Goal: Navigation & Orientation: Find specific page/section

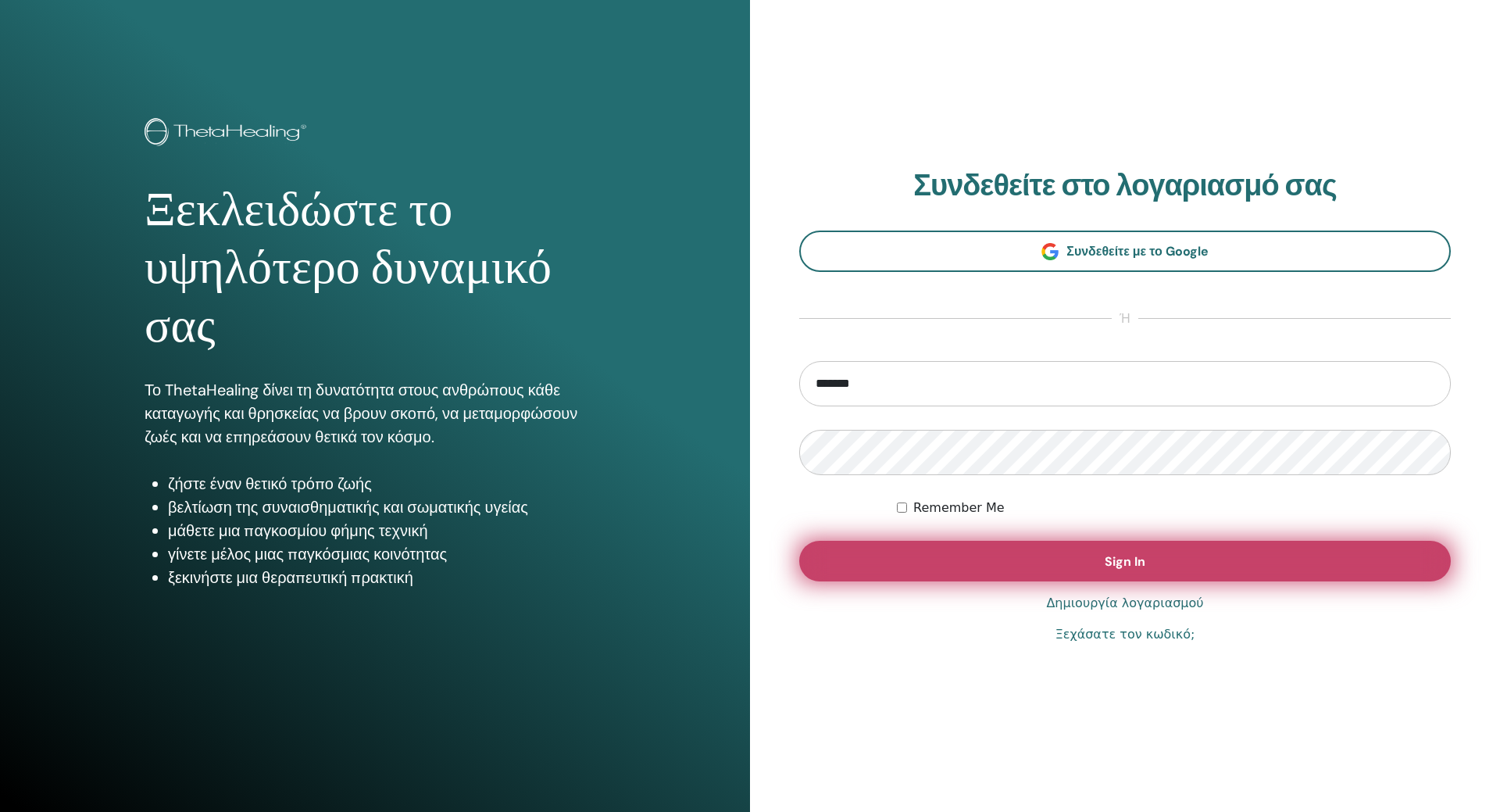
click at [1129, 560] on span "Sign In" at bounding box center [1125, 561] width 41 height 16
type input "**********"
click at [1137, 564] on span "Sign In" at bounding box center [1125, 561] width 41 height 16
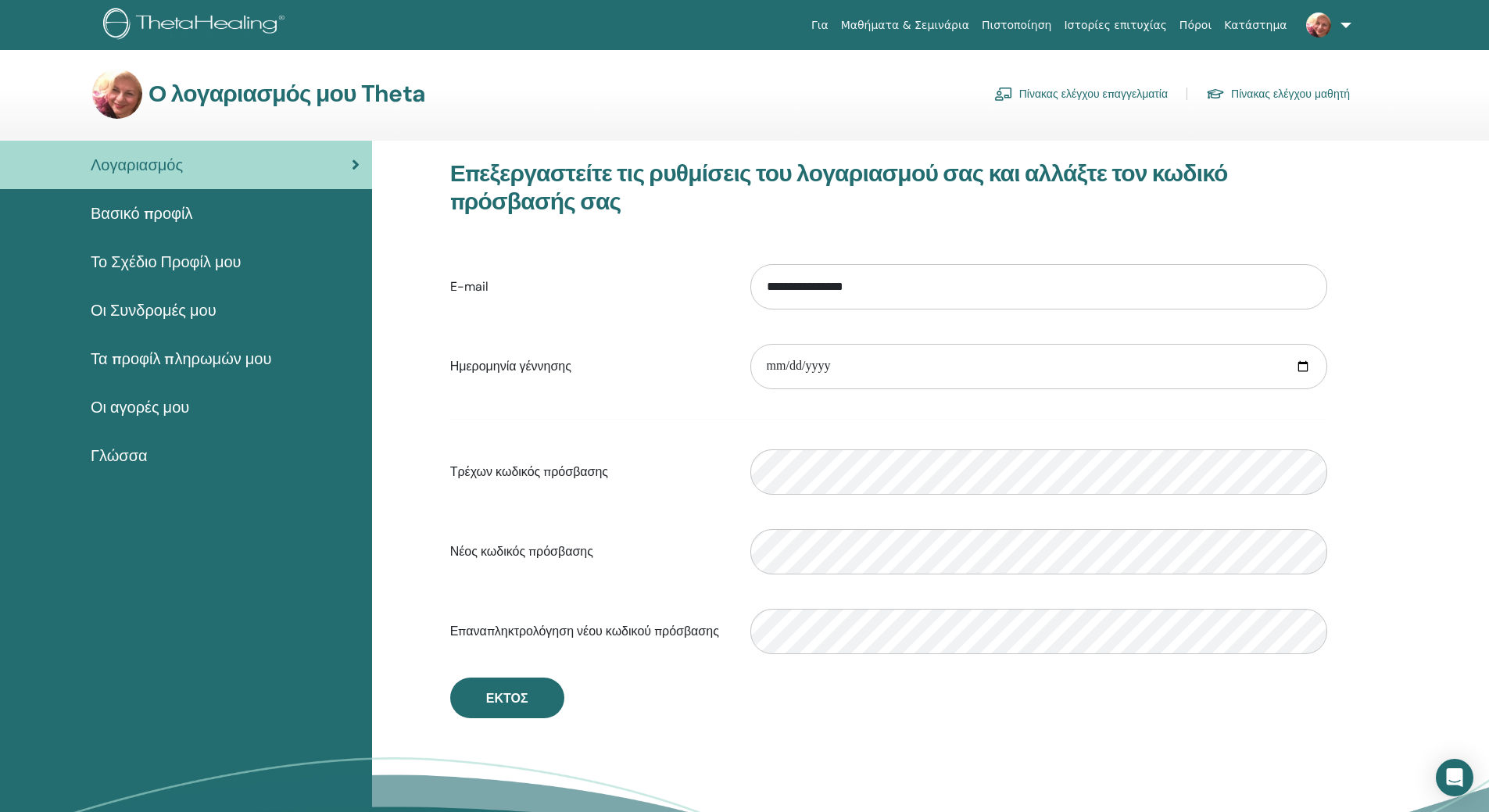
click at [1318, 26] on img at bounding box center [1319, 25] width 25 height 25
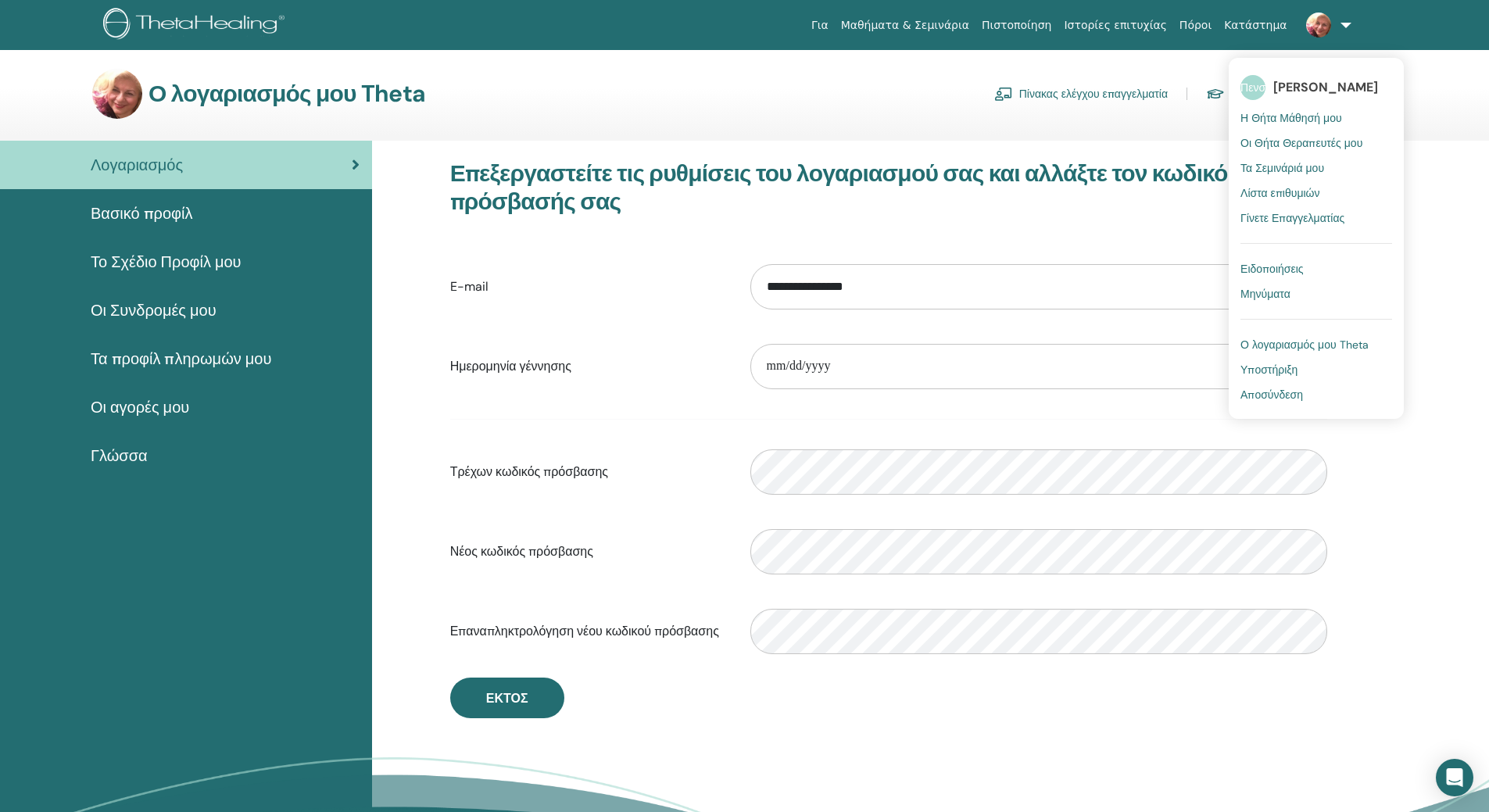
click at [1276, 295] on font "Μηνύματα" at bounding box center [1265, 294] width 50 height 14
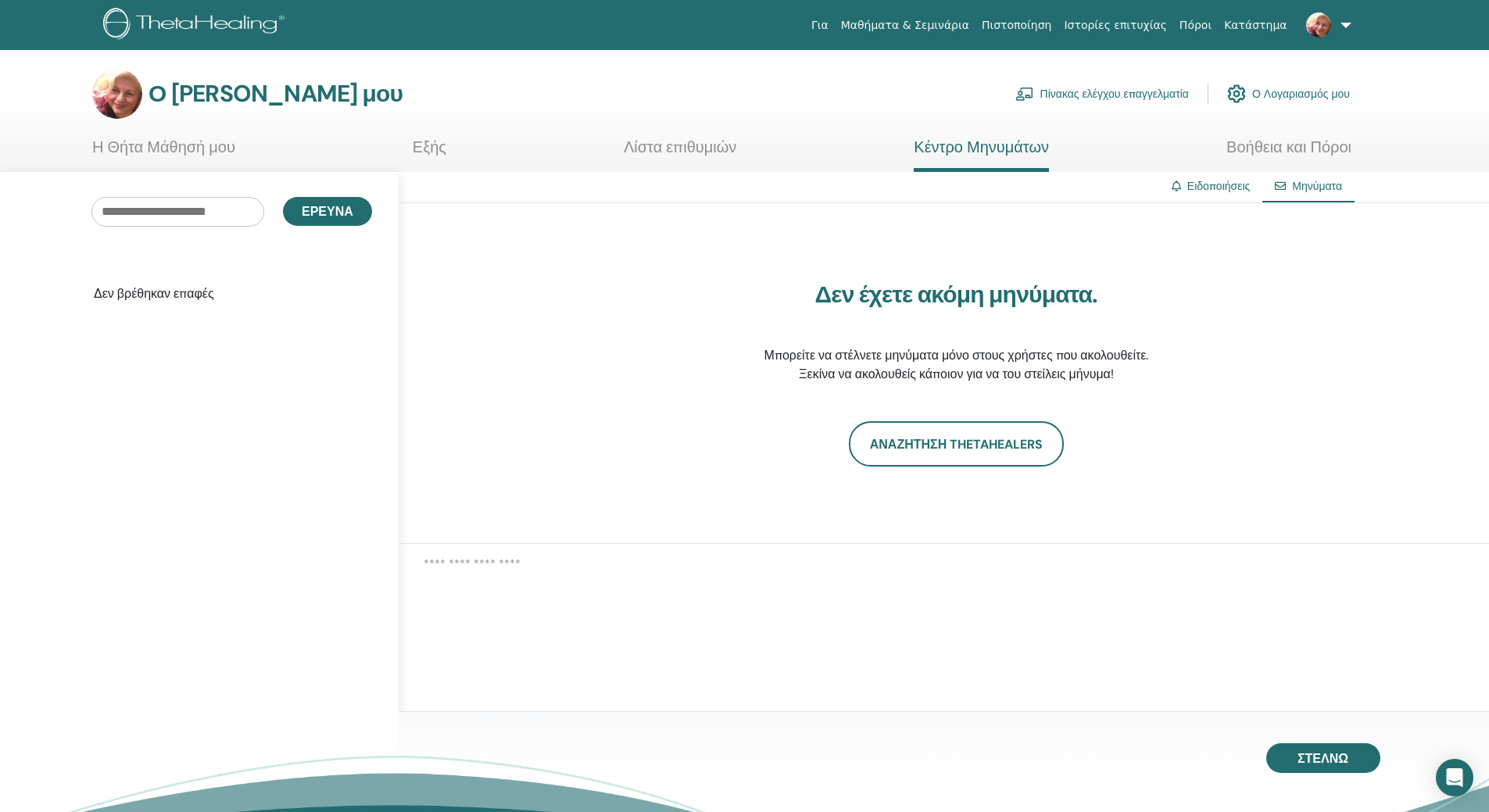
click at [1319, 20] on img at bounding box center [1319, 25] width 25 height 25
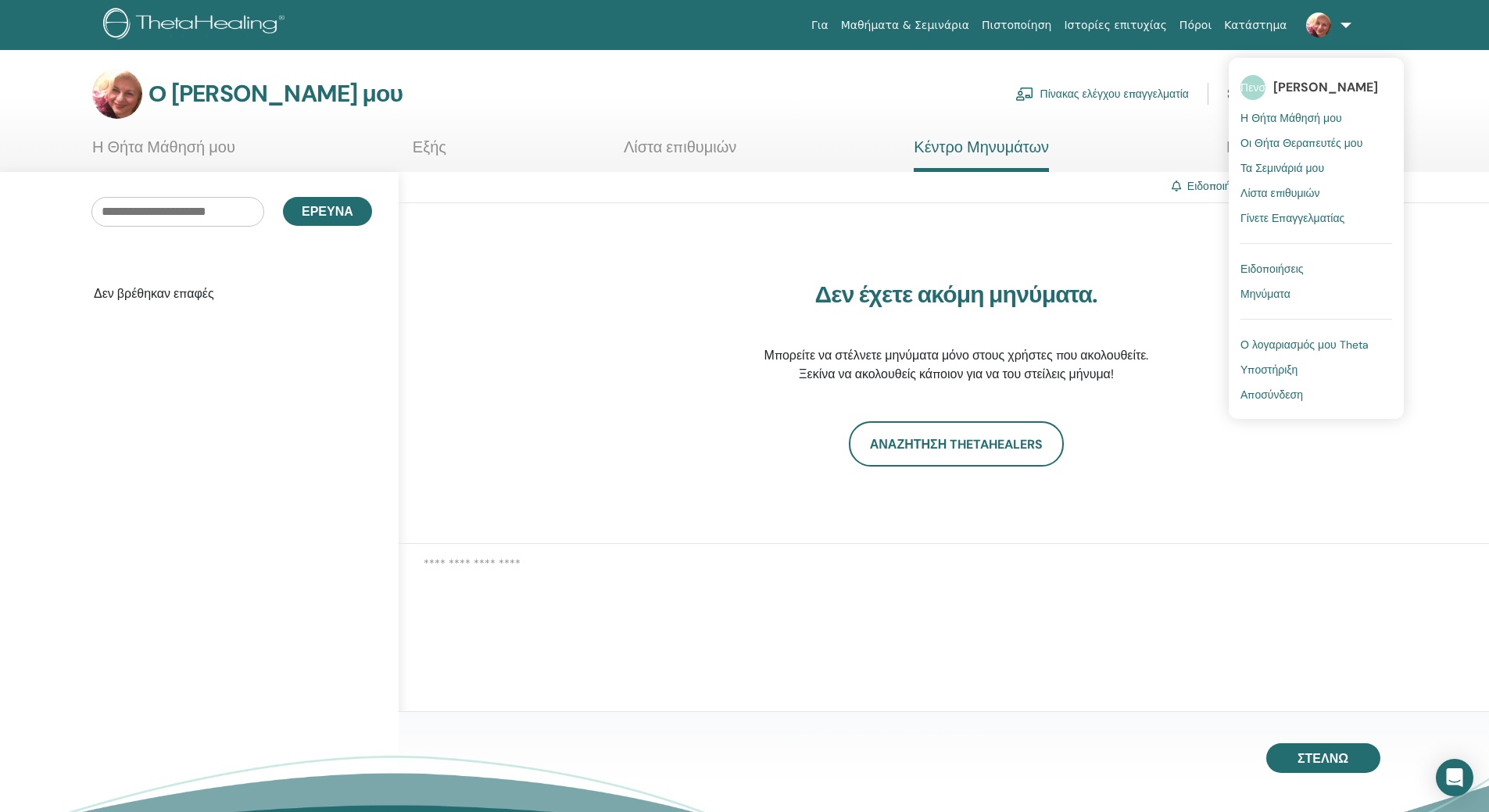
click at [1271, 270] on font "Ειδοποιήσεις" at bounding box center [1271, 269] width 62 height 14
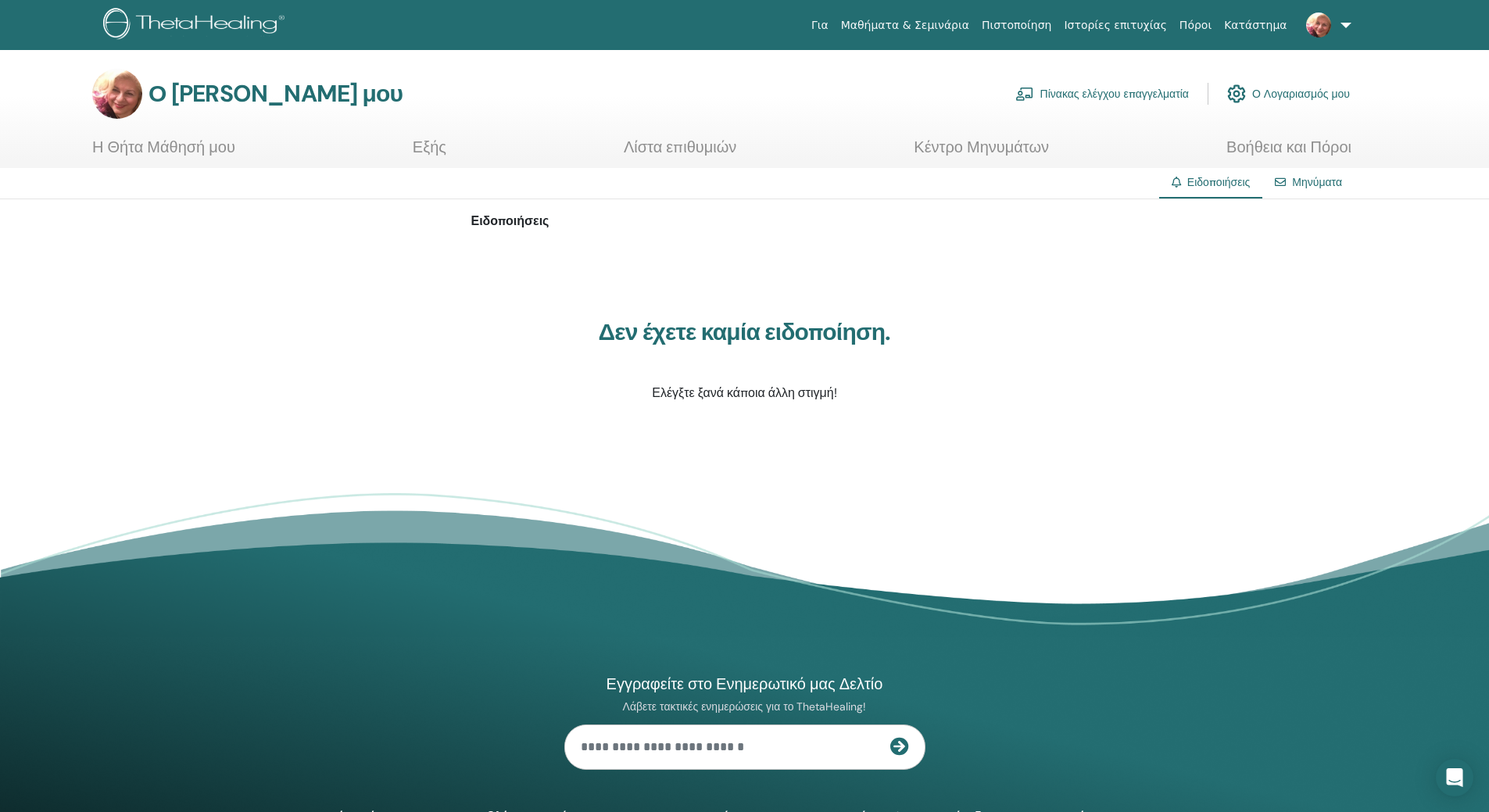
click at [1319, 26] on img at bounding box center [1319, 25] width 25 height 25
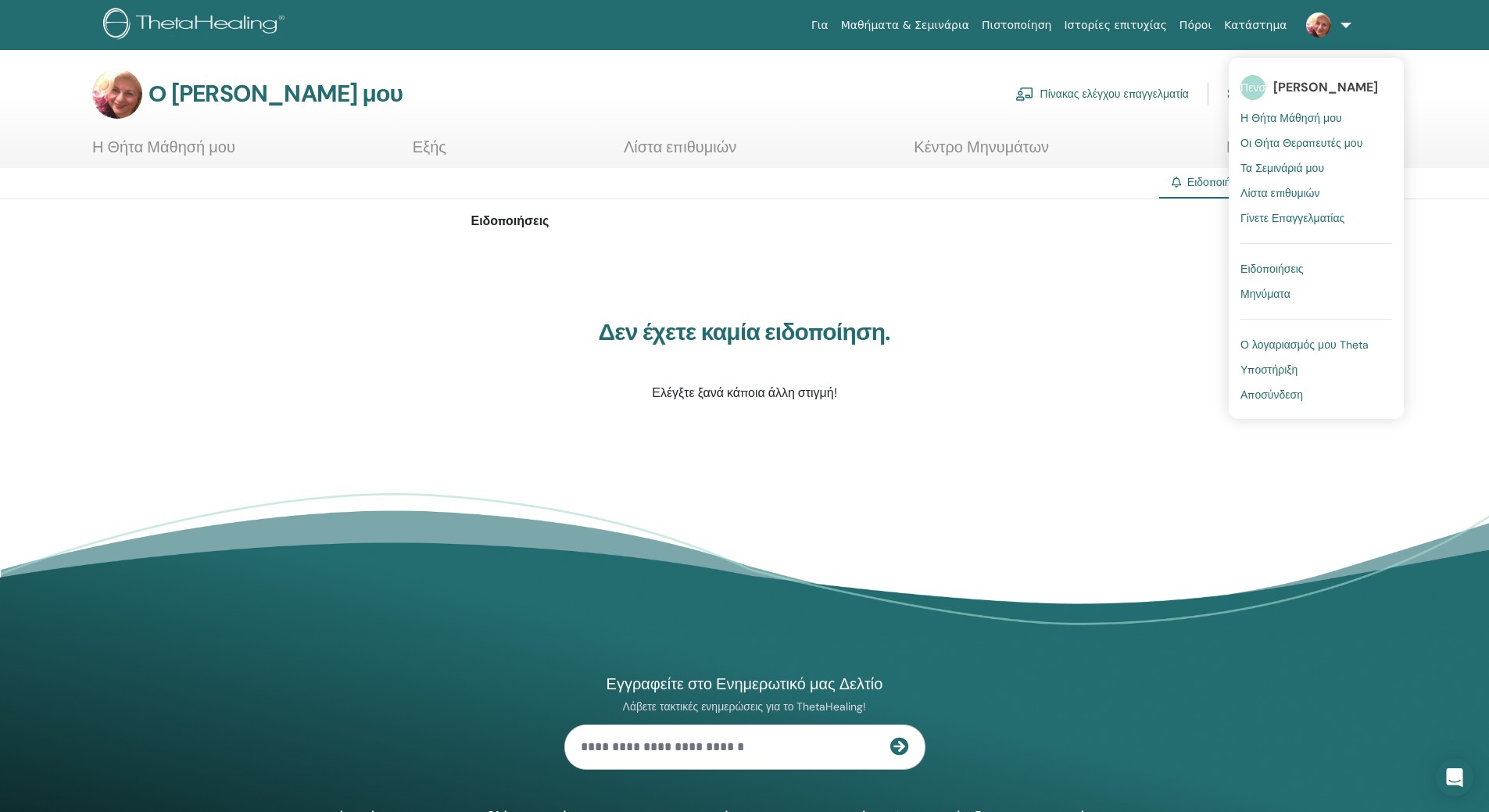
click at [1283, 167] on font "Τα Σεμινάριά μου" at bounding box center [1282, 168] width 83 height 14
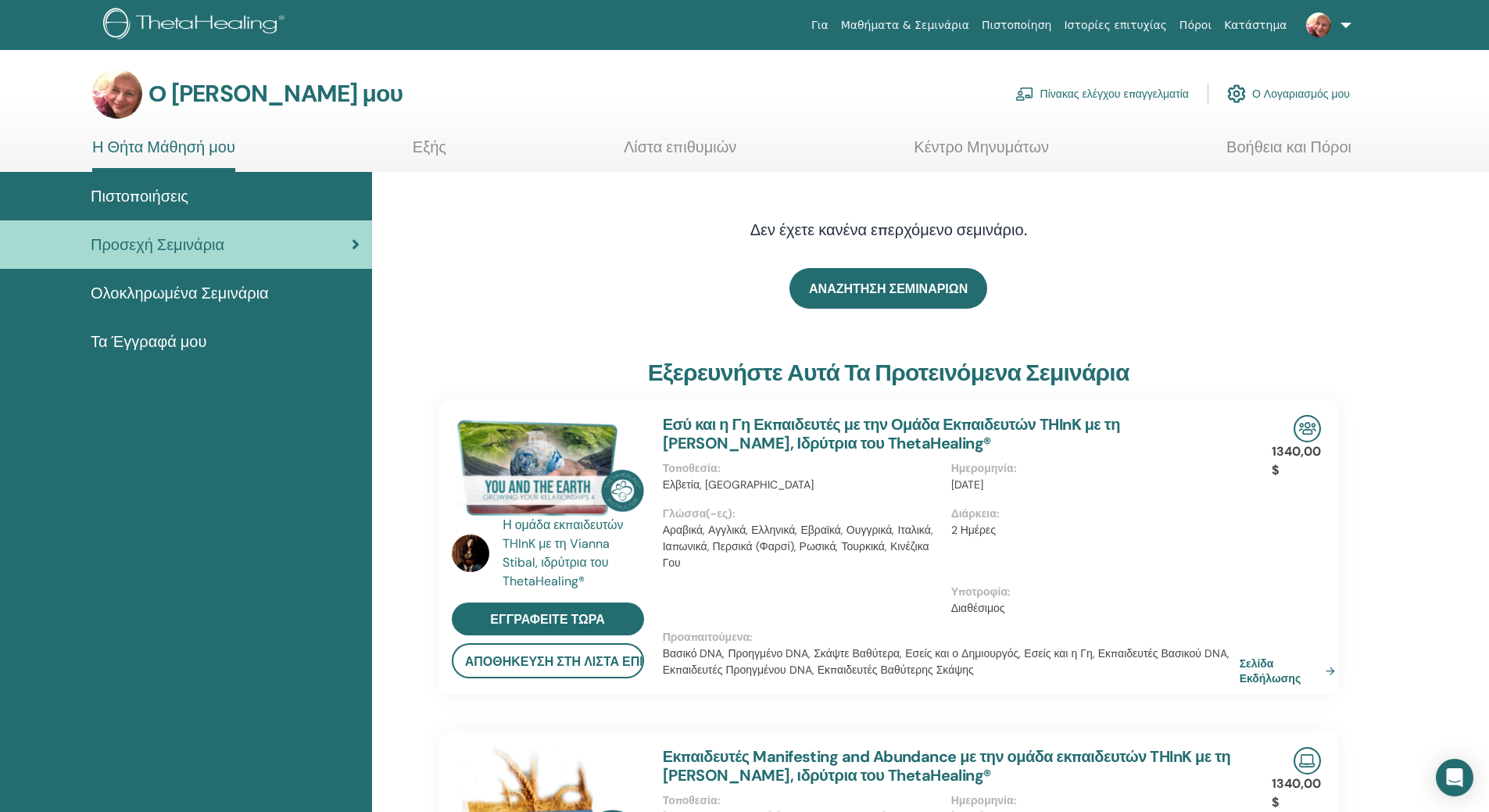
click at [217, 293] on font "Ολοκληρωμένα Σεμινάρια" at bounding box center [179, 293] width 178 height 20
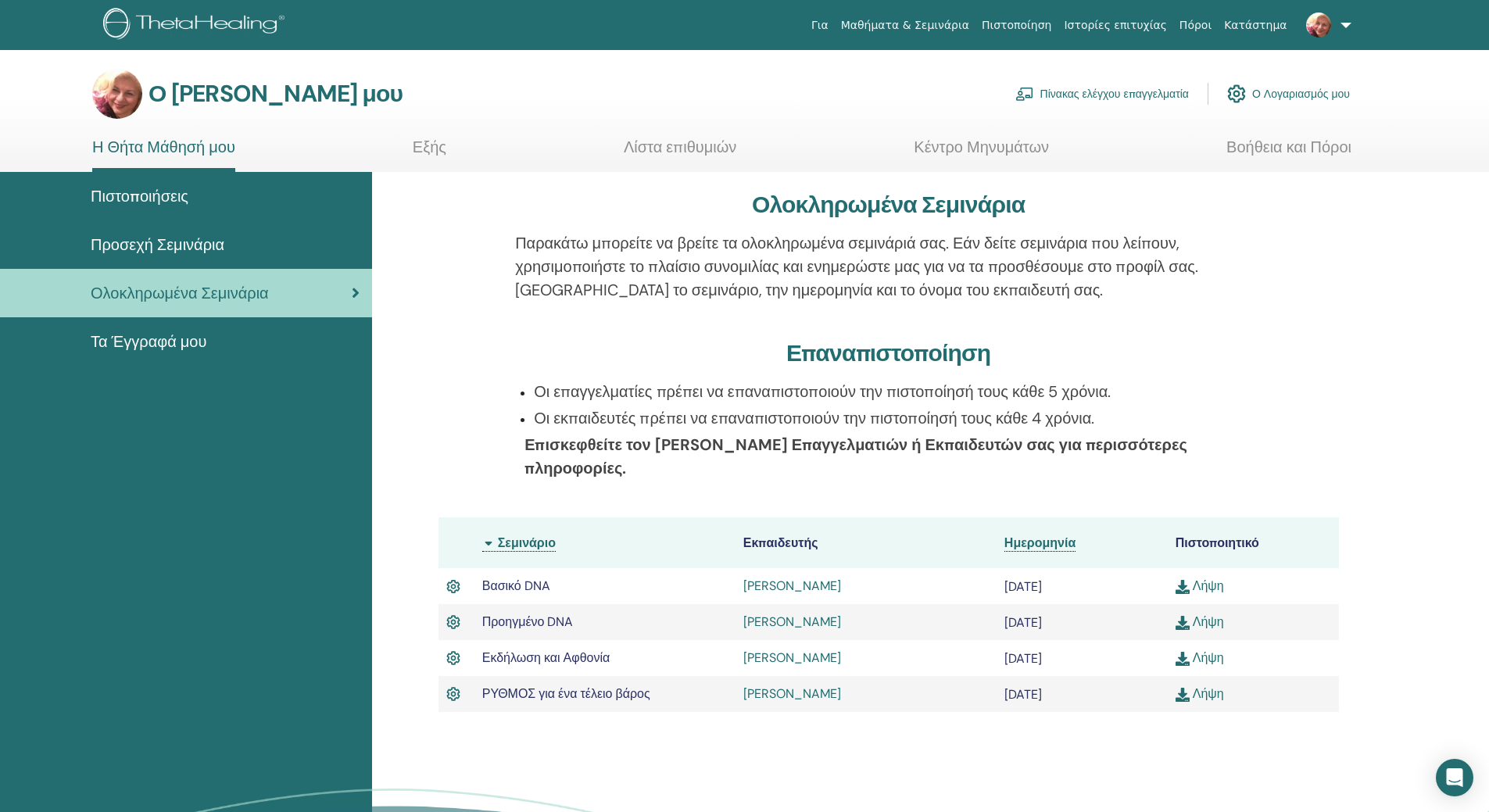
click at [1211, 588] on font "Λήψη" at bounding box center [1208, 586] width 31 height 16
click at [1119, 95] on font "Πίνακας ελέγχου επαγγελματία" at bounding box center [1114, 95] width 148 height 14
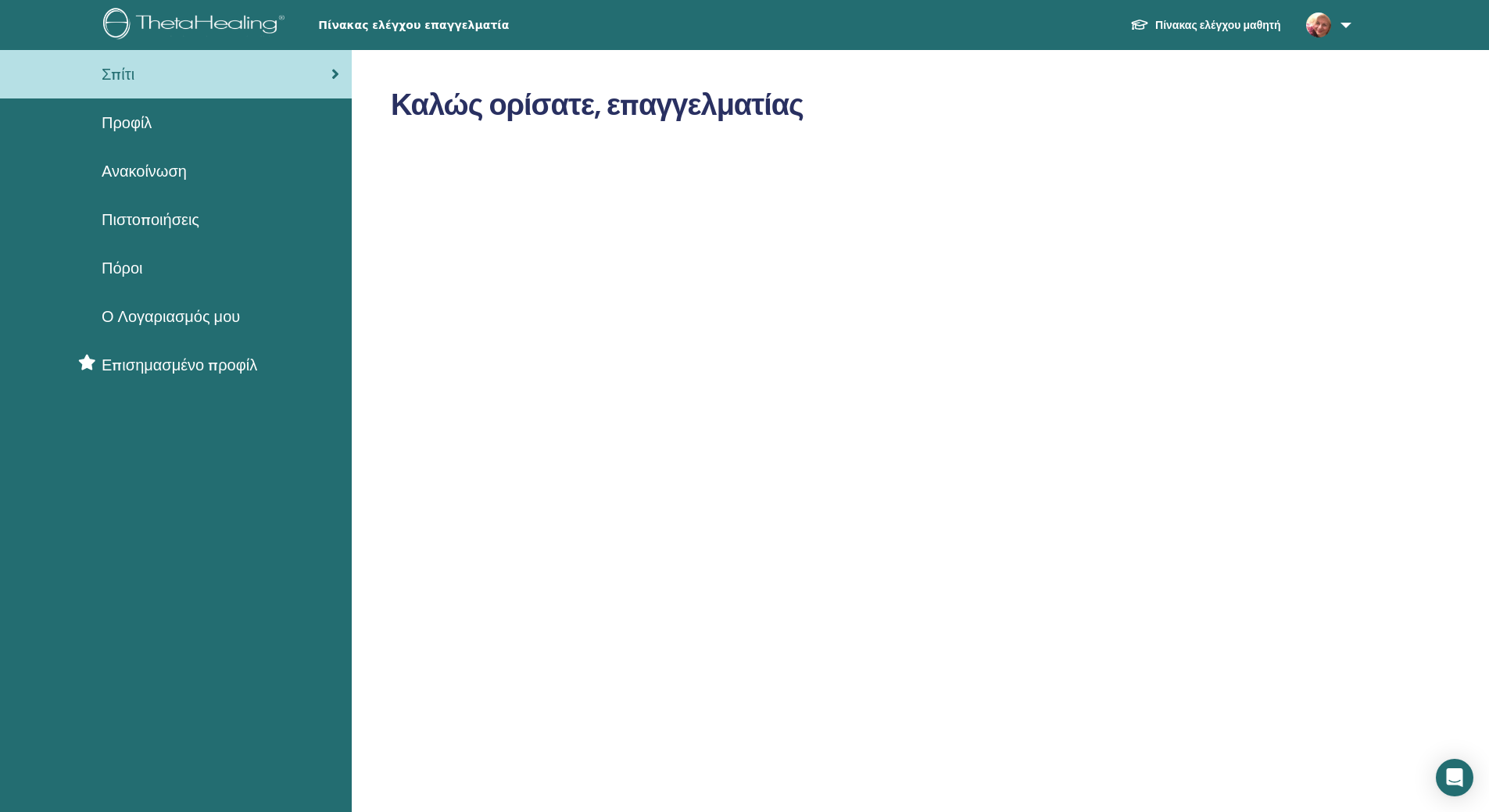
click at [143, 365] on font "Επισημασμένο προφίλ" at bounding box center [178, 365] width 155 height 20
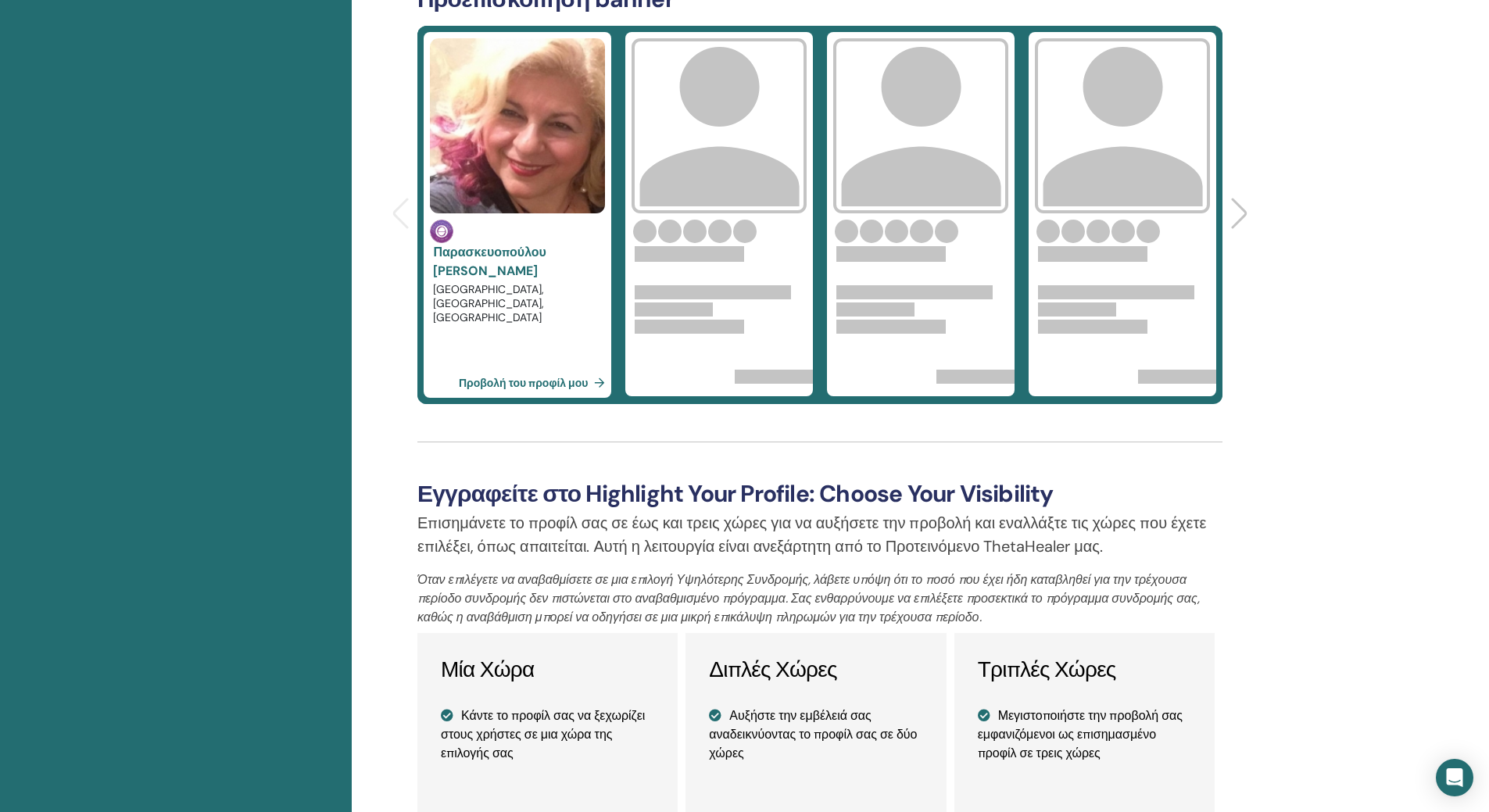
scroll to position [547, 0]
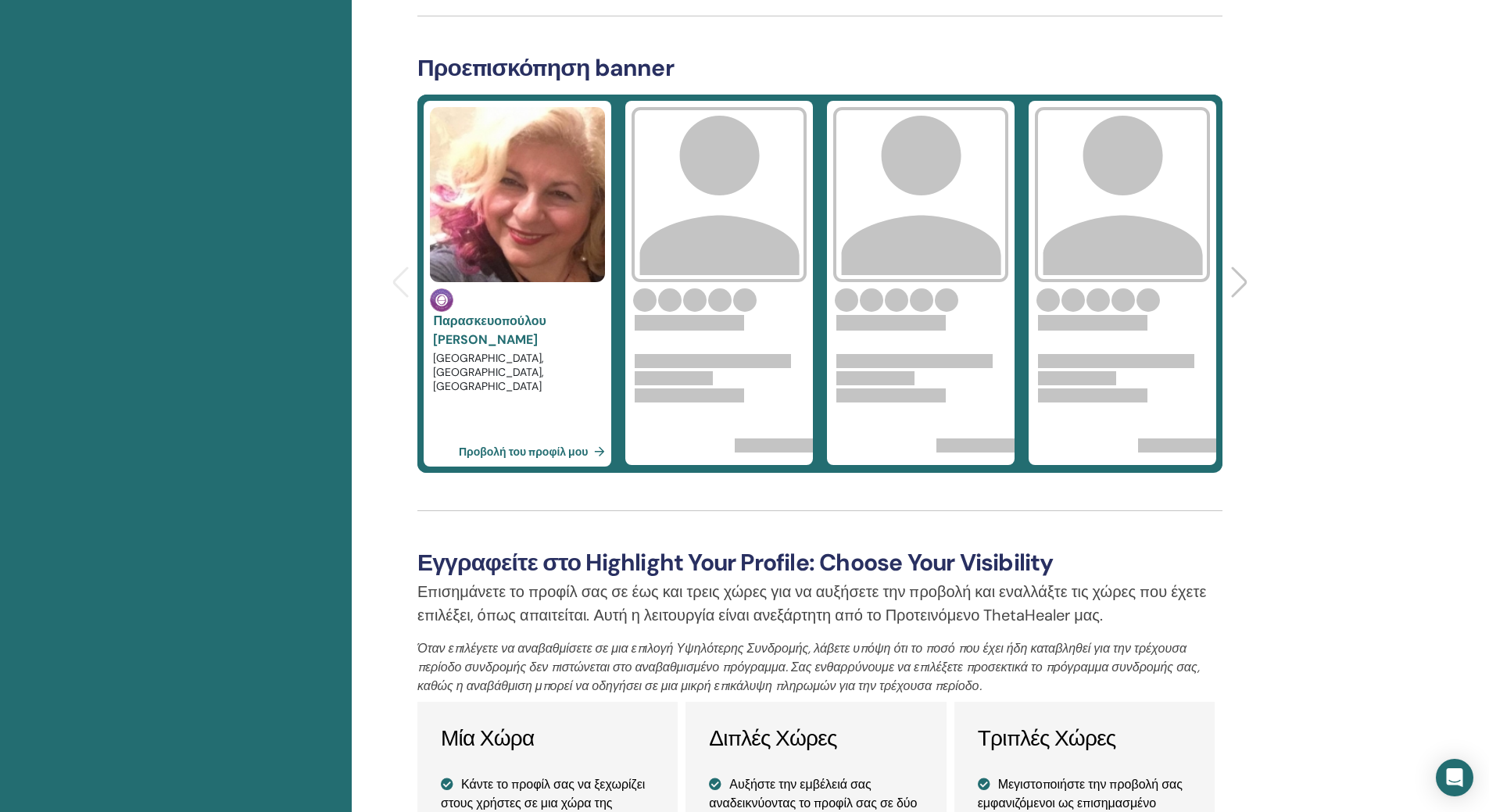
click at [516, 453] on font "Προβολή του προφίλ μου" at bounding box center [524, 452] width 130 height 14
